Goal: Task Accomplishment & Management: Use online tool/utility

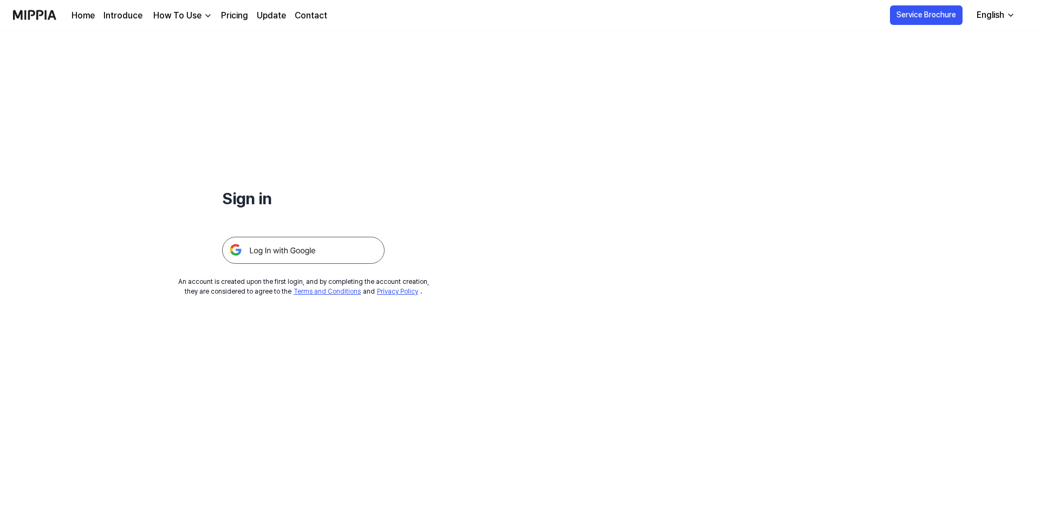
click at [267, 248] on img at bounding box center [303, 250] width 162 height 27
click at [266, 256] on img at bounding box center [303, 250] width 162 height 27
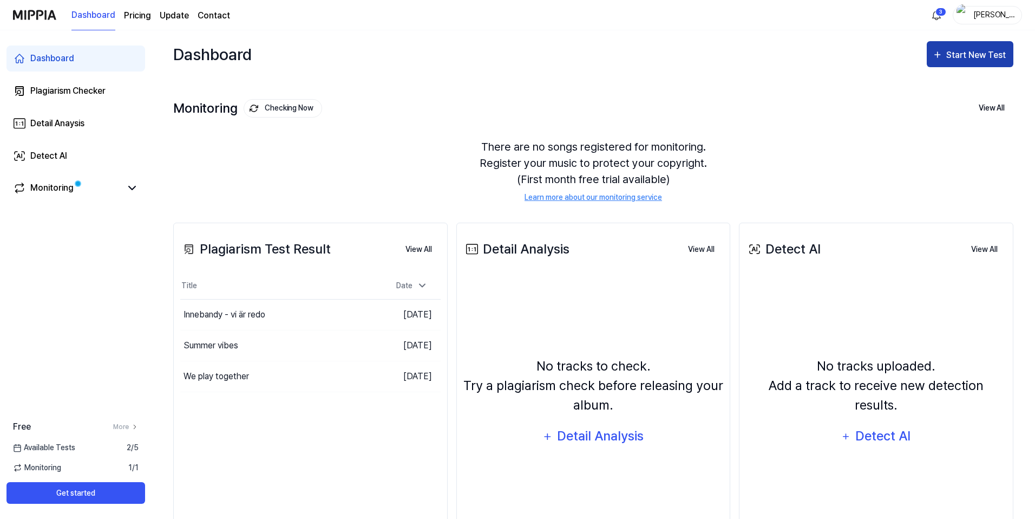
click at [953, 53] on div "Start New Test" at bounding box center [978, 55] width 62 height 14
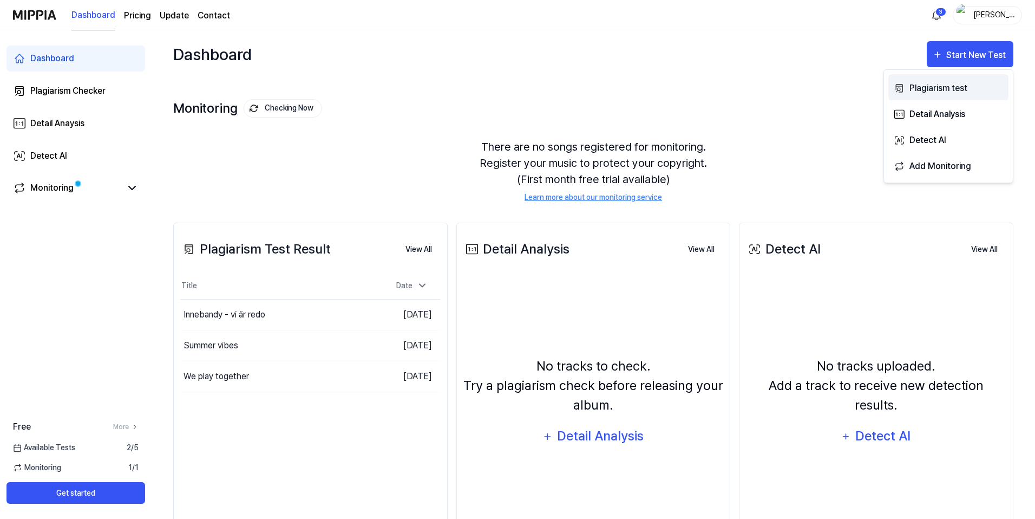
click at [938, 86] on div "Plagiarism test" at bounding box center [957, 88] width 94 height 14
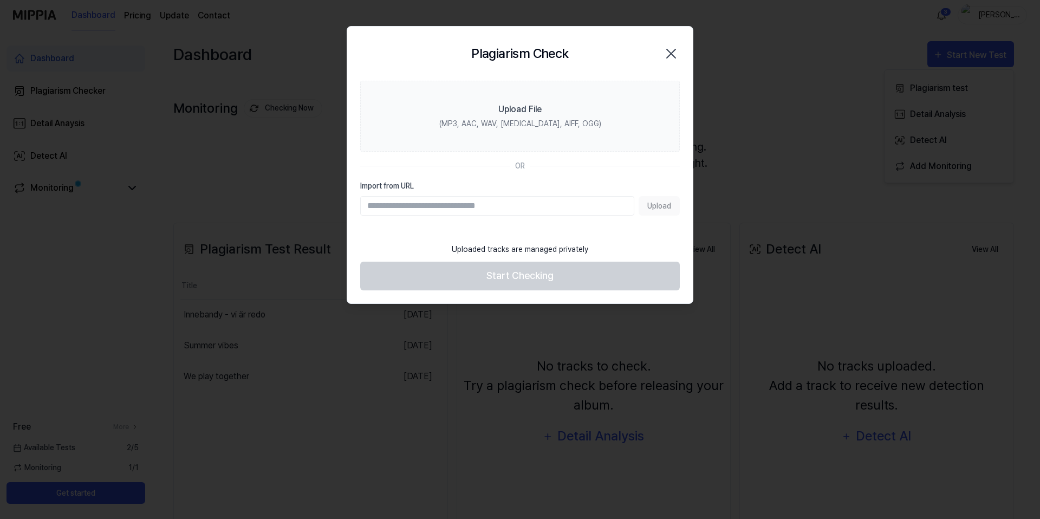
click at [591, 199] on input "Import from URL" at bounding box center [497, 205] width 274 height 19
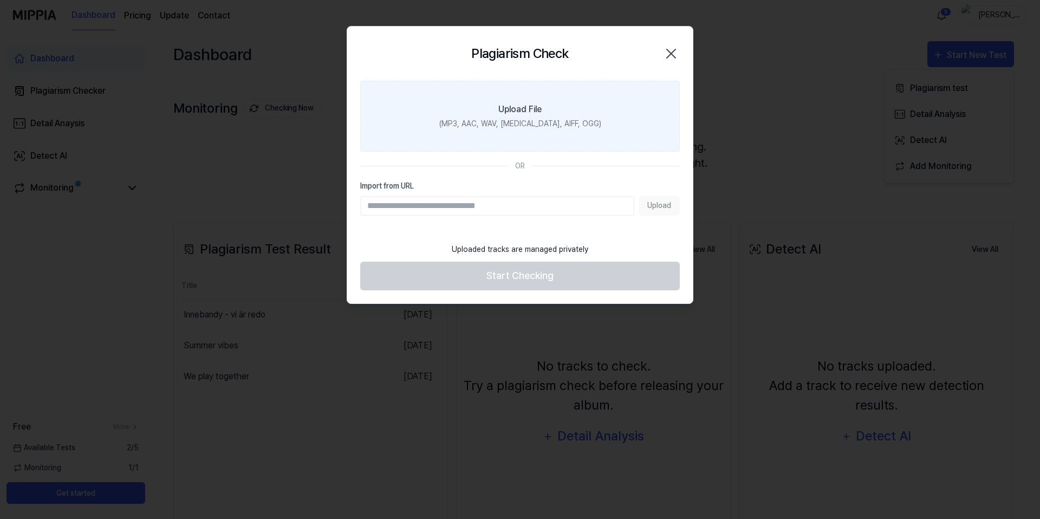
click at [611, 116] on label "Upload File (MP3, AAC, WAV, FLAC, AIFF, OGG)" at bounding box center [520, 116] width 320 height 71
click at [0, 0] on input "Upload File (MP3, AAC, WAV, FLAC, AIFF, OGG)" at bounding box center [0, 0] width 0 height 0
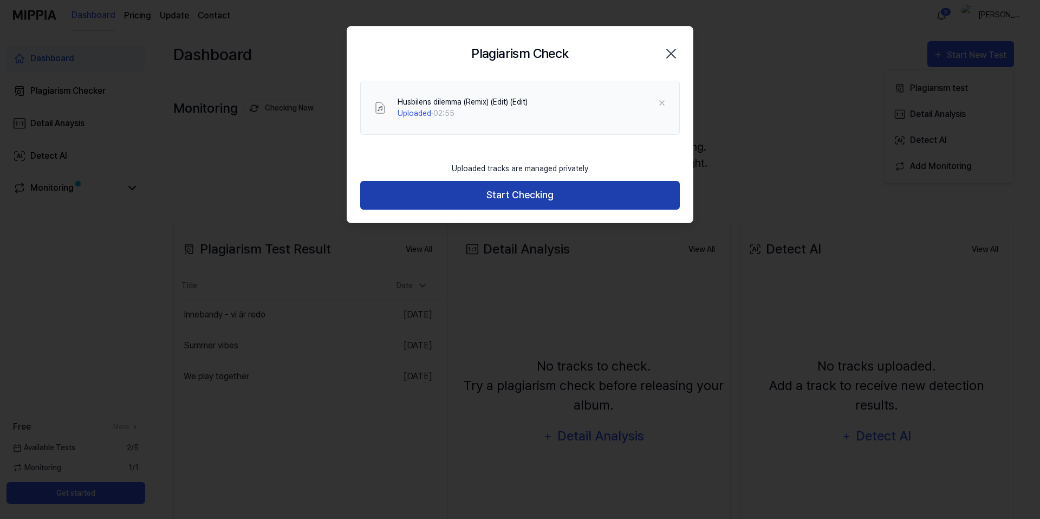
click at [517, 191] on button "Start Checking" at bounding box center [520, 195] width 320 height 29
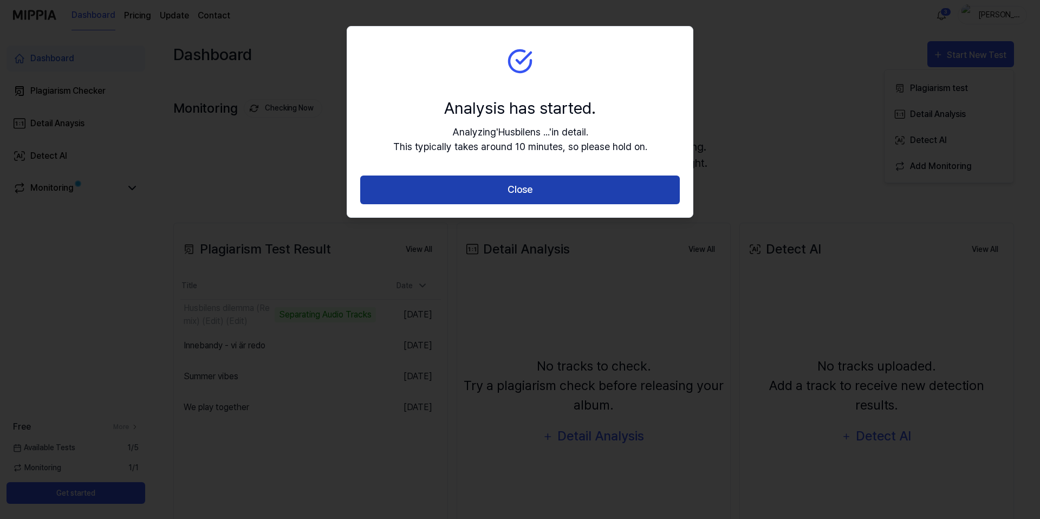
click at [519, 185] on button "Close" at bounding box center [520, 189] width 320 height 29
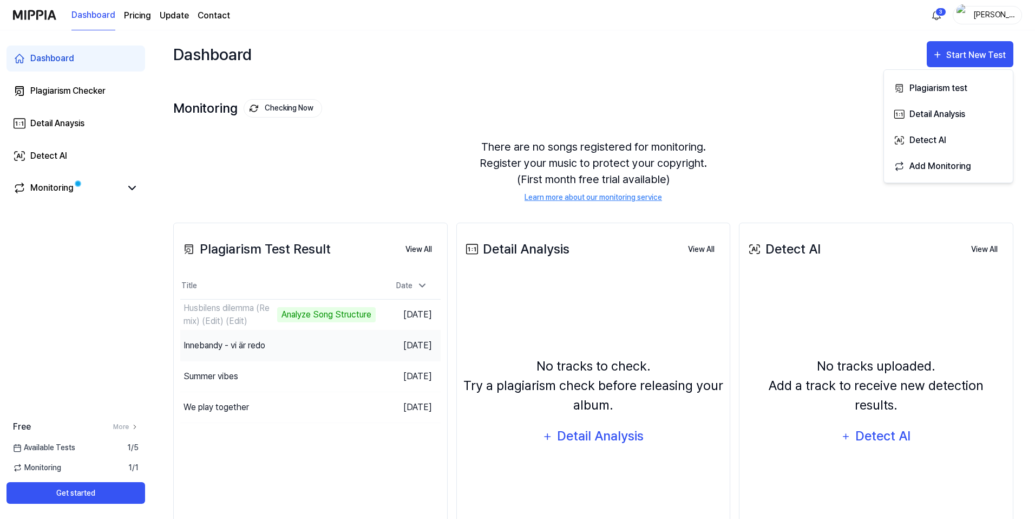
click at [265, 343] on div "Innebandy - vi är redo" at bounding box center [225, 345] width 82 height 13
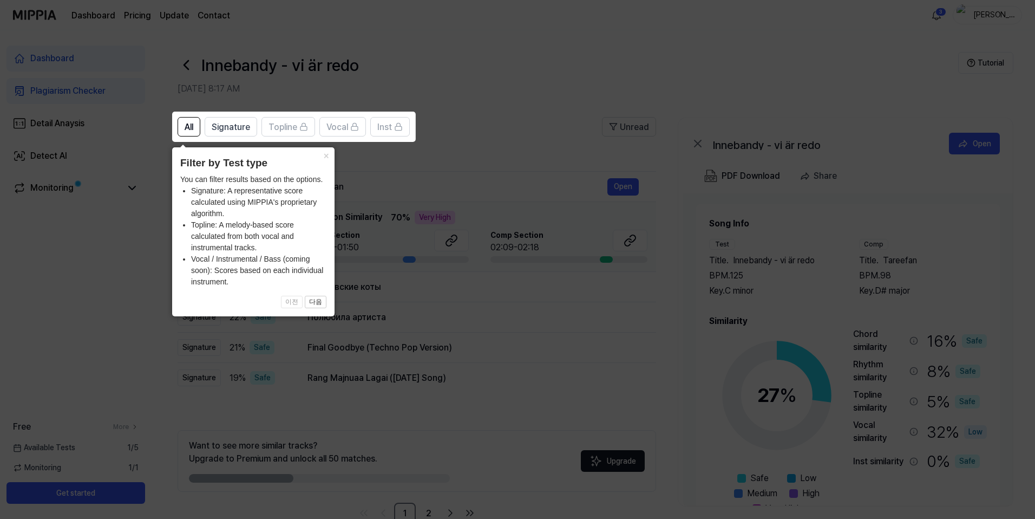
click at [145, 290] on icon at bounding box center [520, 259] width 1040 height 519
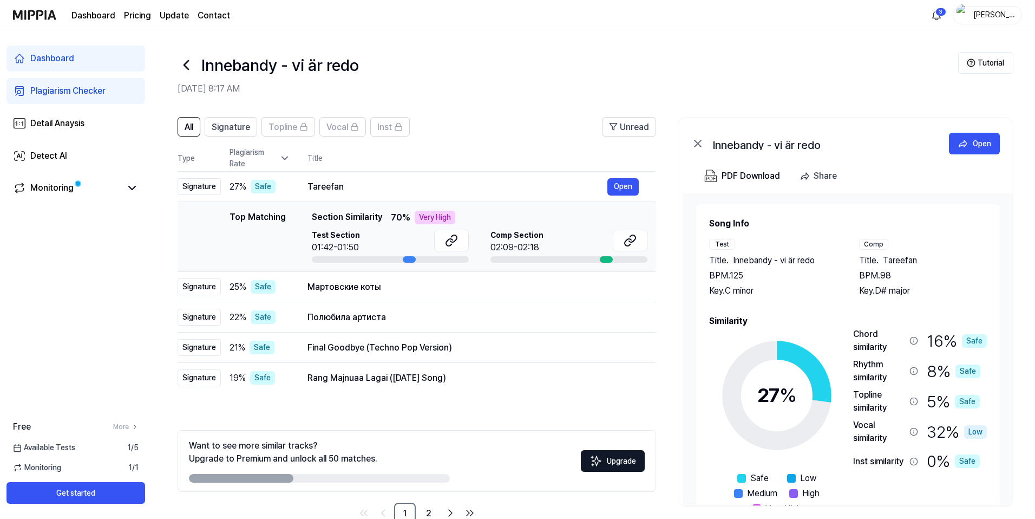
click at [183, 69] on icon at bounding box center [186, 64] width 17 height 17
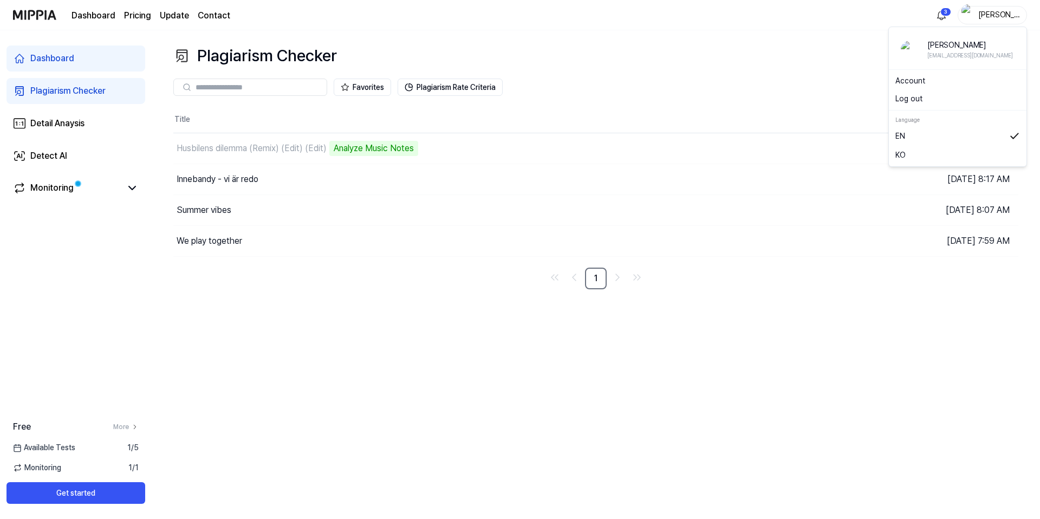
click at [988, 15] on div "[PERSON_NAME]" at bounding box center [999, 15] width 42 height 12
click at [950, 87] on div "Account" at bounding box center [957, 81] width 133 height 18
click at [1008, 9] on div "[PERSON_NAME]" at bounding box center [999, 15] width 42 height 12
click at [907, 81] on link "Account" at bounding box center [957, 80] width 125 height 11
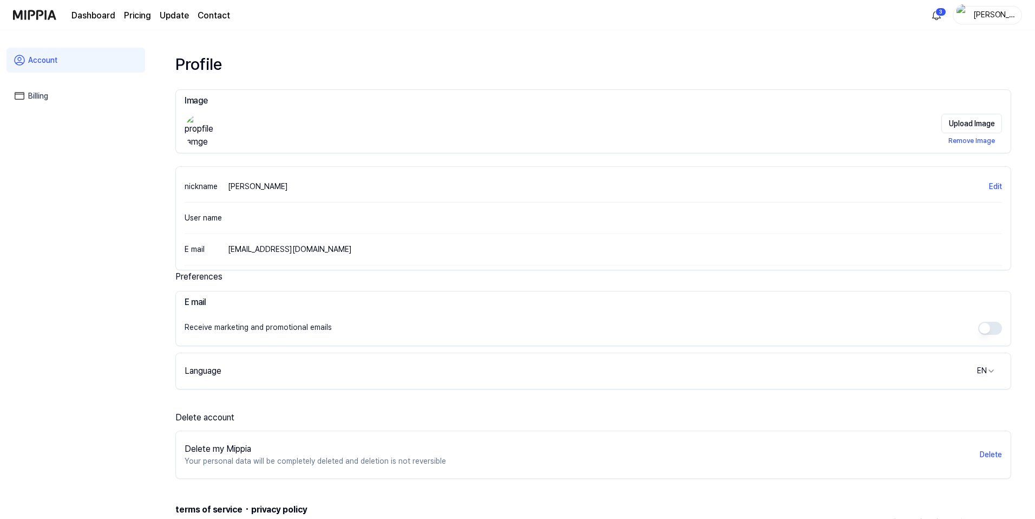
click at [40, 102] on link "Billing" at bounding box center [75, 95] width 139 height 25
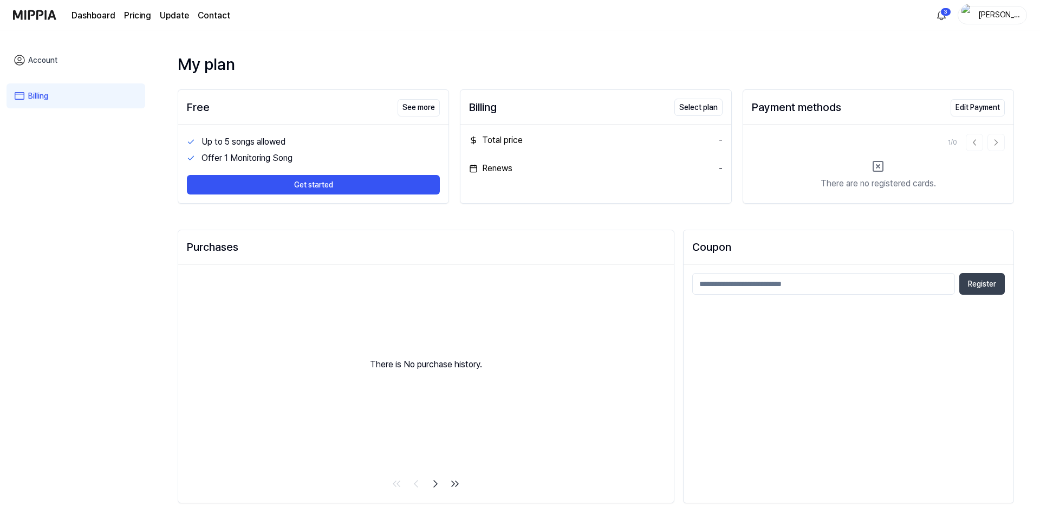
click at [89, 13] on link "Dashboard" at bounding box center [93, 15] width 44 height 13
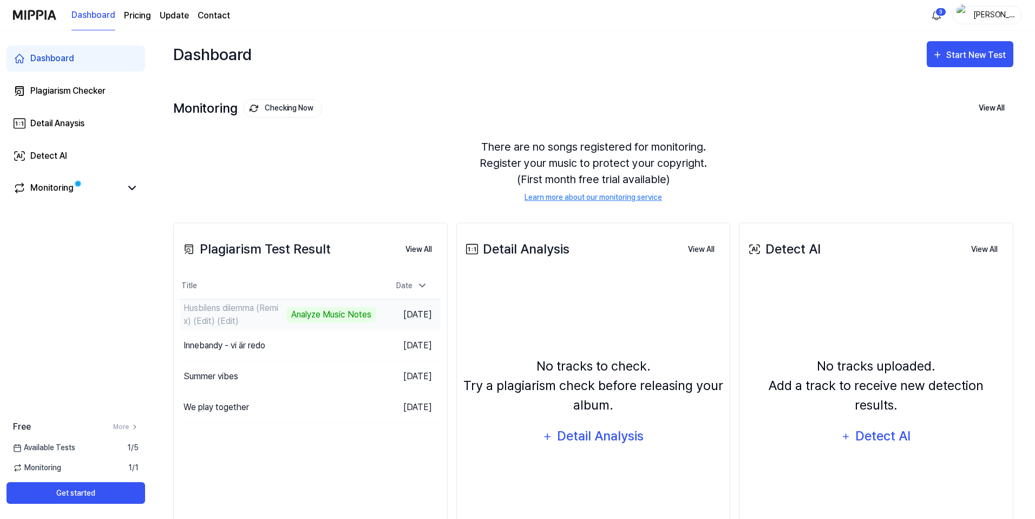
click at [236, 306] on div "Husbilens dilemma (Remix) (Edit) (Edit)" at bounding box center [234, 315] width 101 height 26
click at [325, 317] on div "Analyze Music Notes" at bounding box center [331, 314] width 89 height 15
click at [240, 312] on div "Husbilens dilemma (Remix) (Edit) (Edit)" at bounding box center [259, 314] width 150 height 13
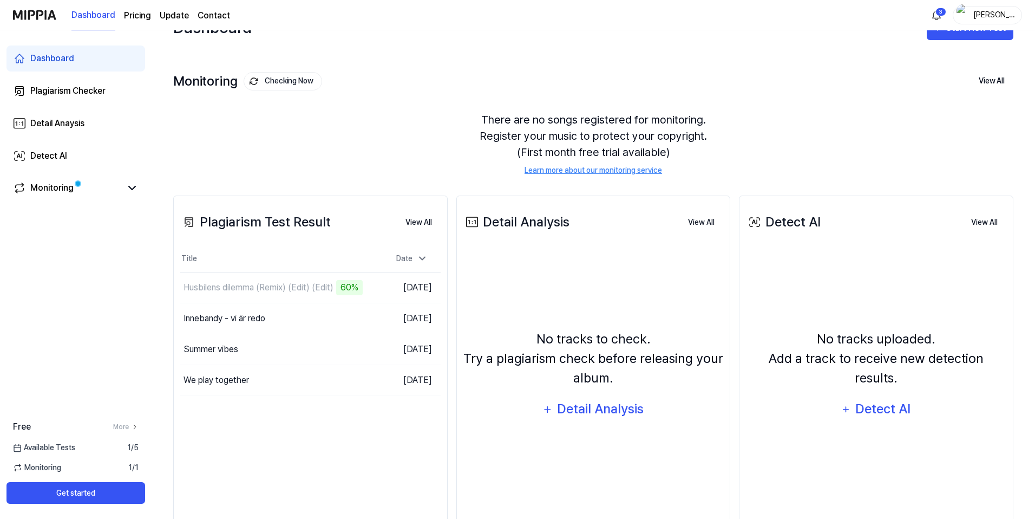
scroll to position [29, 0]
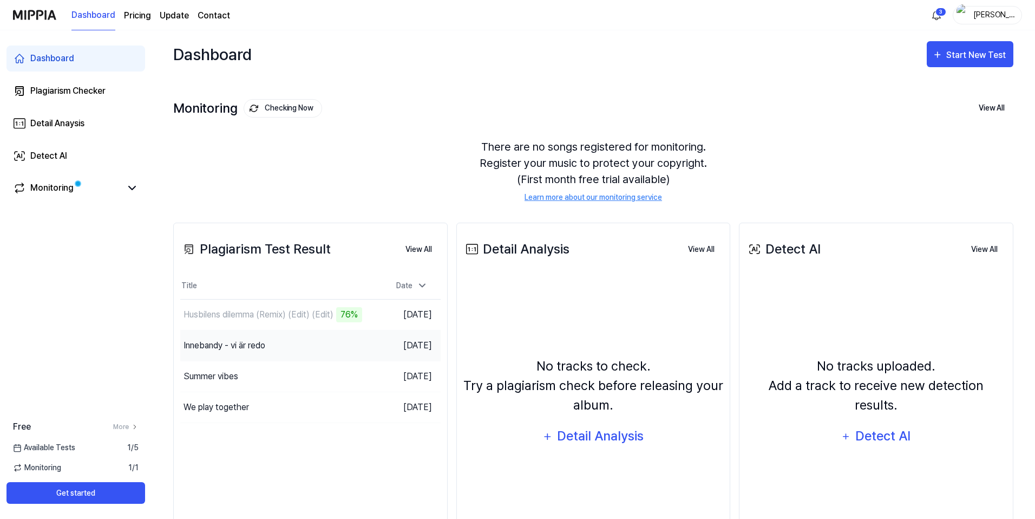
click at [245, 348] on div "Innebandy - vi är redo" at bounding box center [225, 345] width 82 height 13
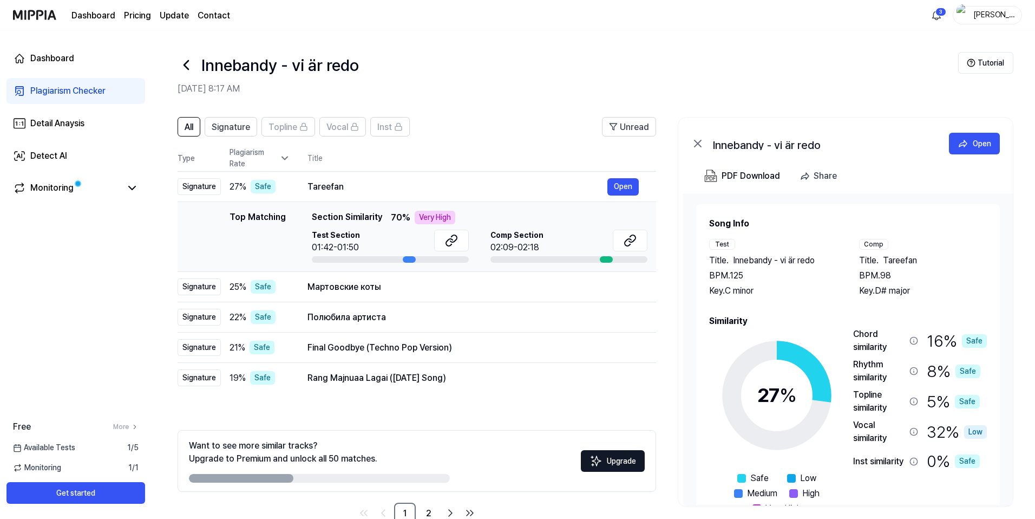
click at [189, 68] on icon at bounding box center [186, 64] width 17 height 17
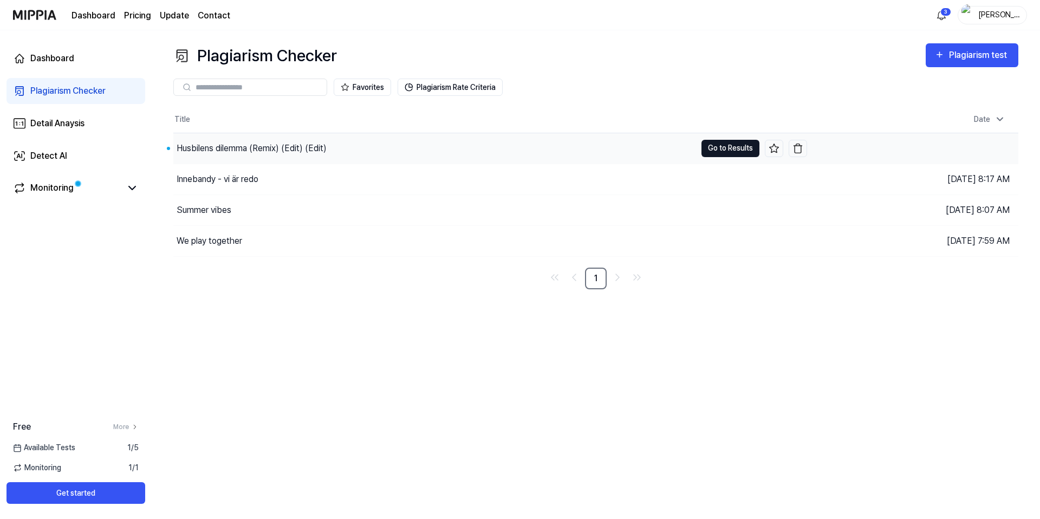
click at [721, 147] on button "Go to Results" at bounding box center [730, 148] width 58 height 17
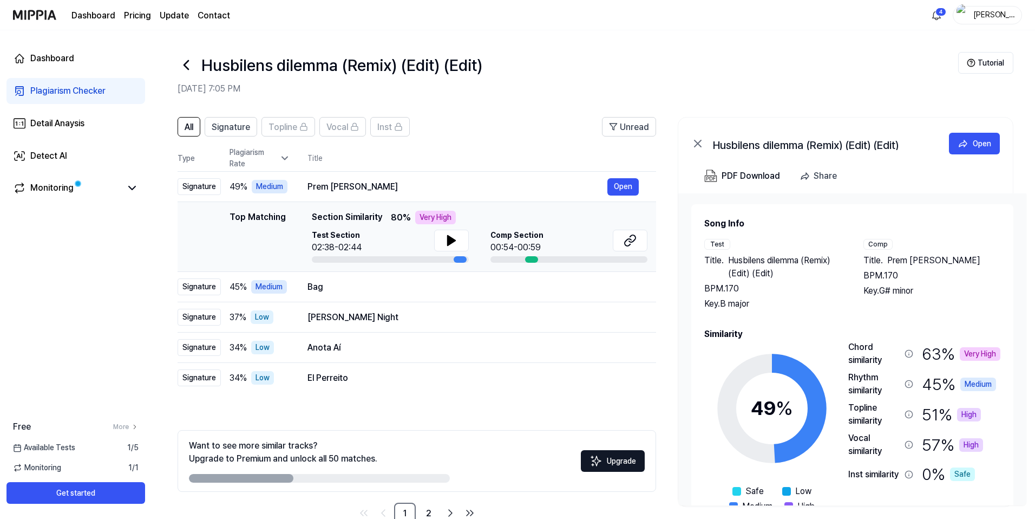
click at [574, 260] on div at bounding box center [569, 259] width 157 height 6
click at [634, 240] on icon at bounding box center [632, 238] width 6 height 7
click at [416, 292] on div "Bag" at bounding box center [458, 287] width 300 height 13
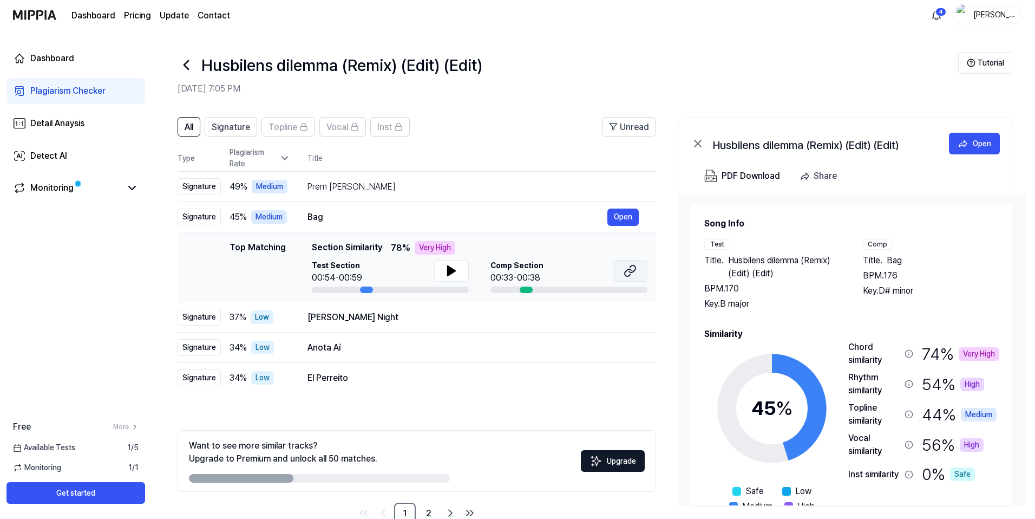
click at [633, 274] on icon at bounding box center [630, 270] width 13 height 13
